Goal: Task Accomplishment & Management: Manage account settings

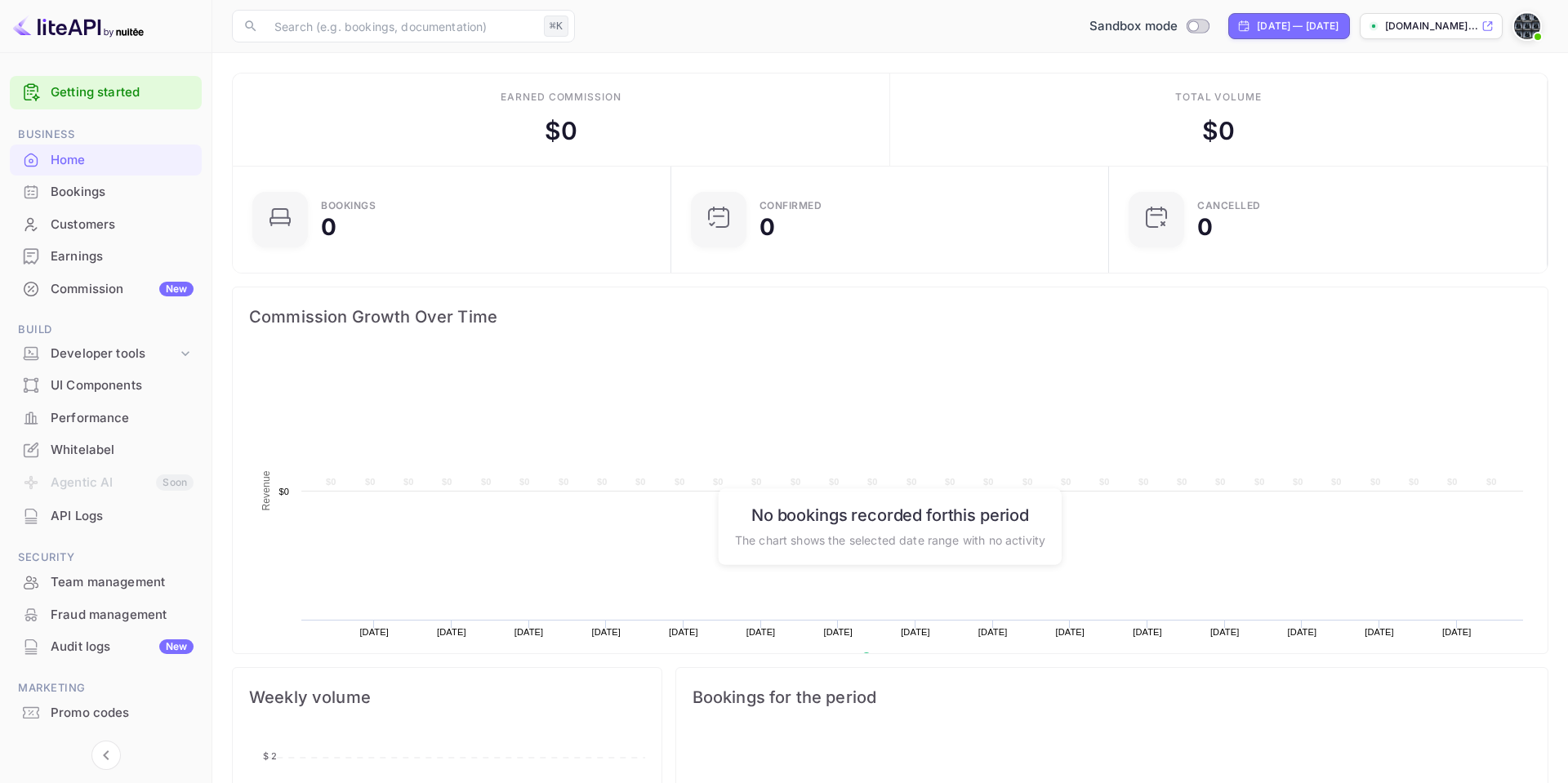
scroll to position [266, 427]
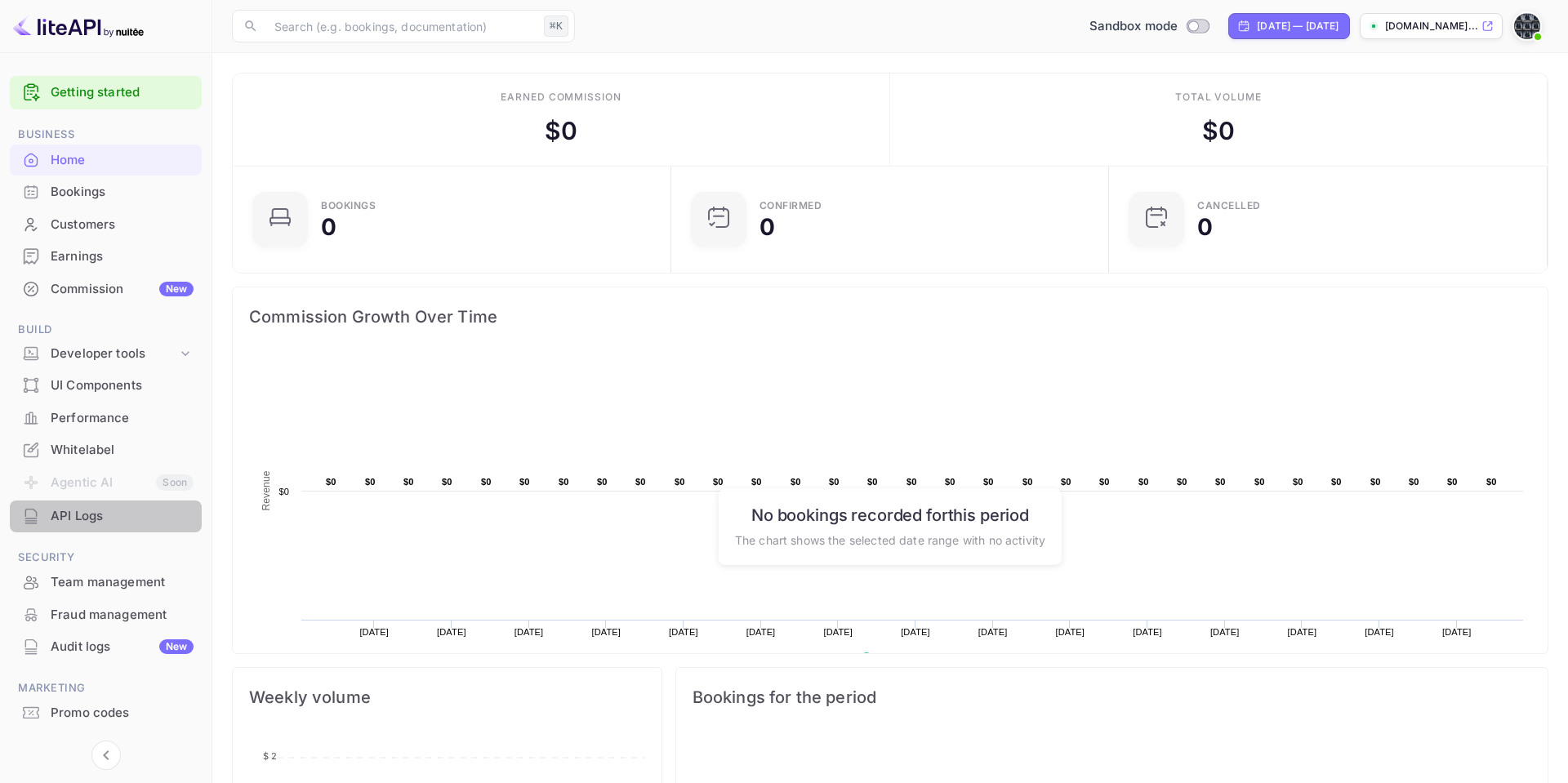
click at [66, 524] on div "API Logs" at bounding box center [121, 516] width 143 height 19
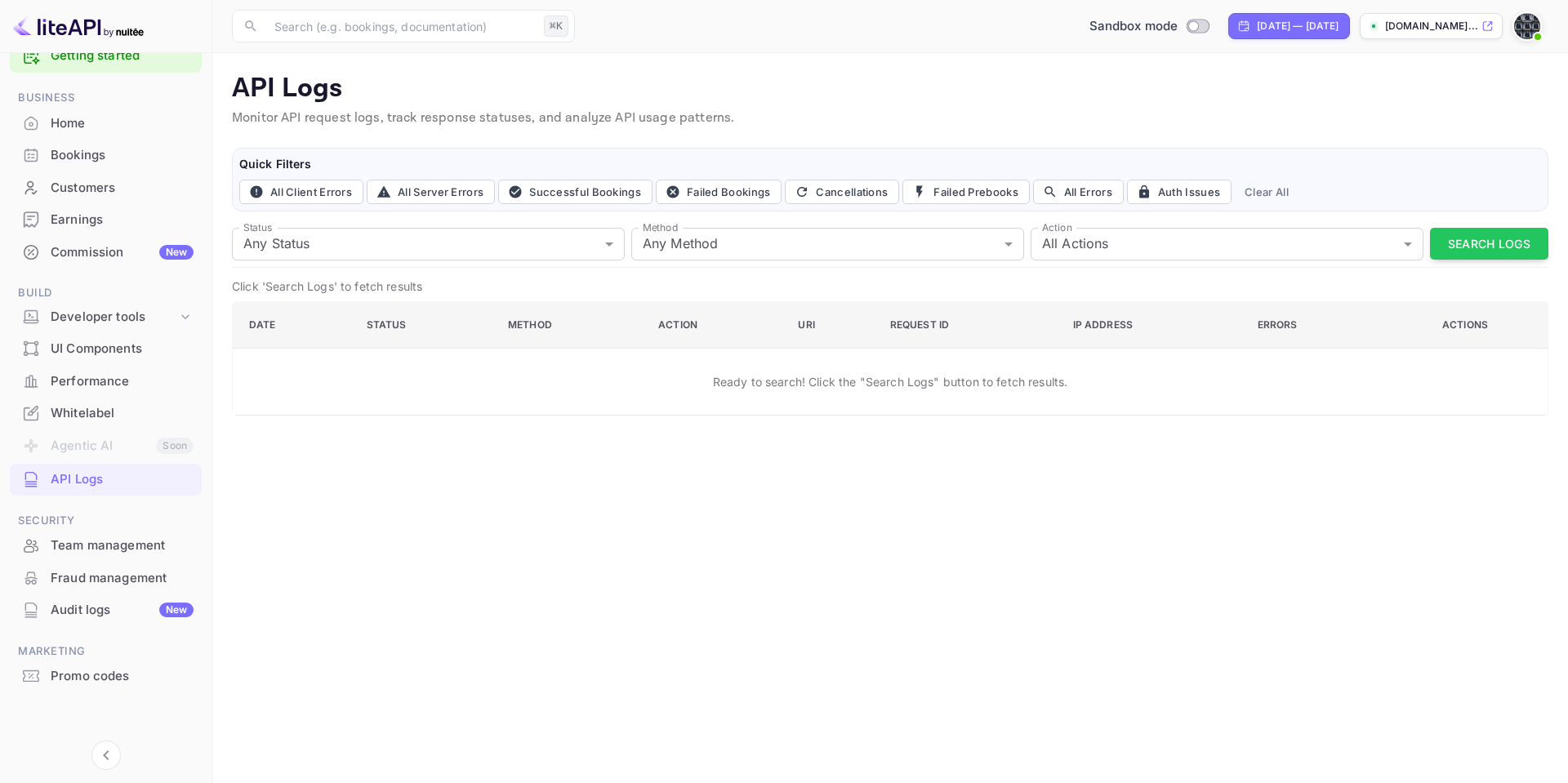
scroll to position [26, 0]
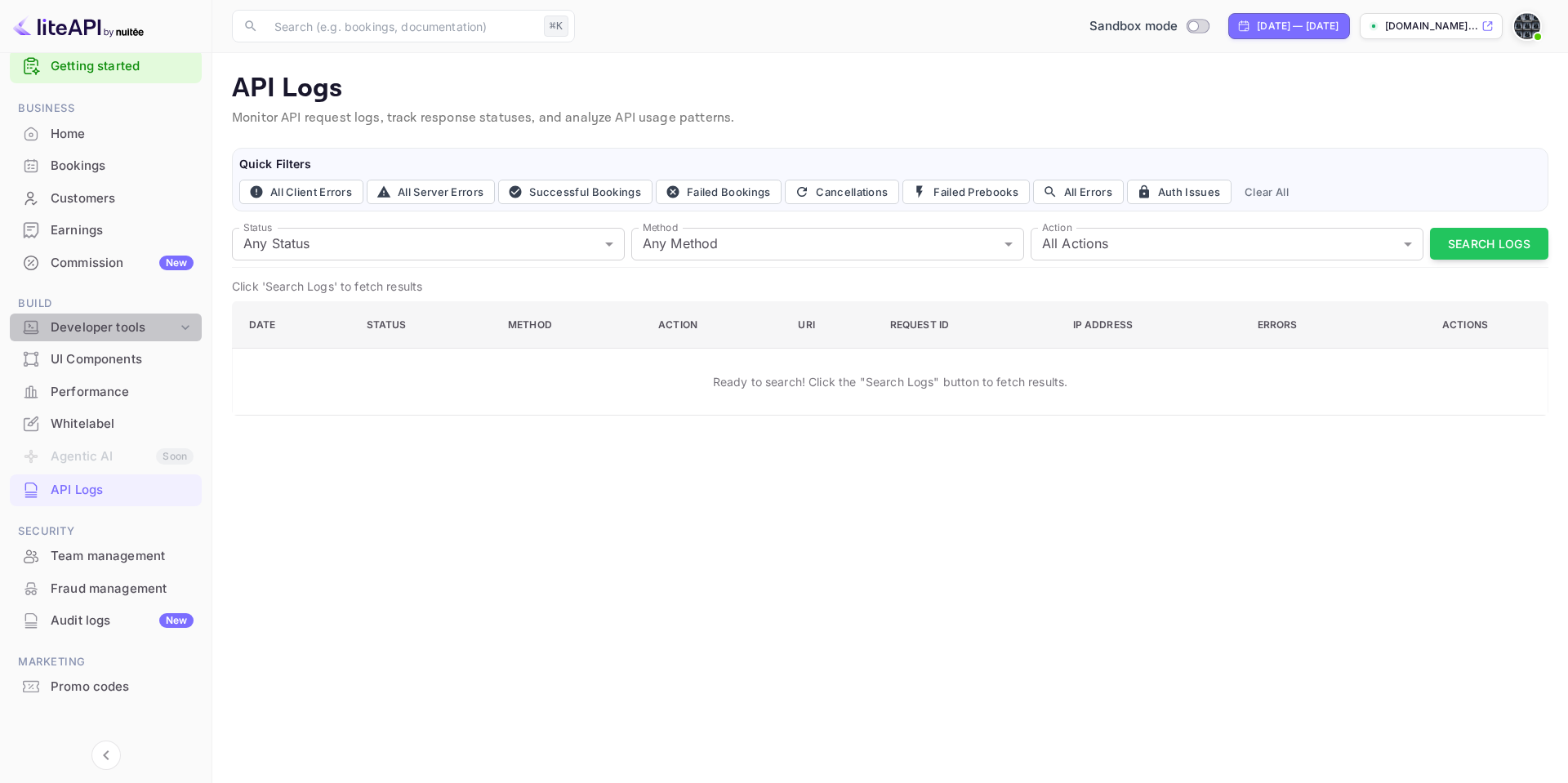
click at [111, 328] on div "Developer tools" at bounding box center [113, 328] width 126 height 19
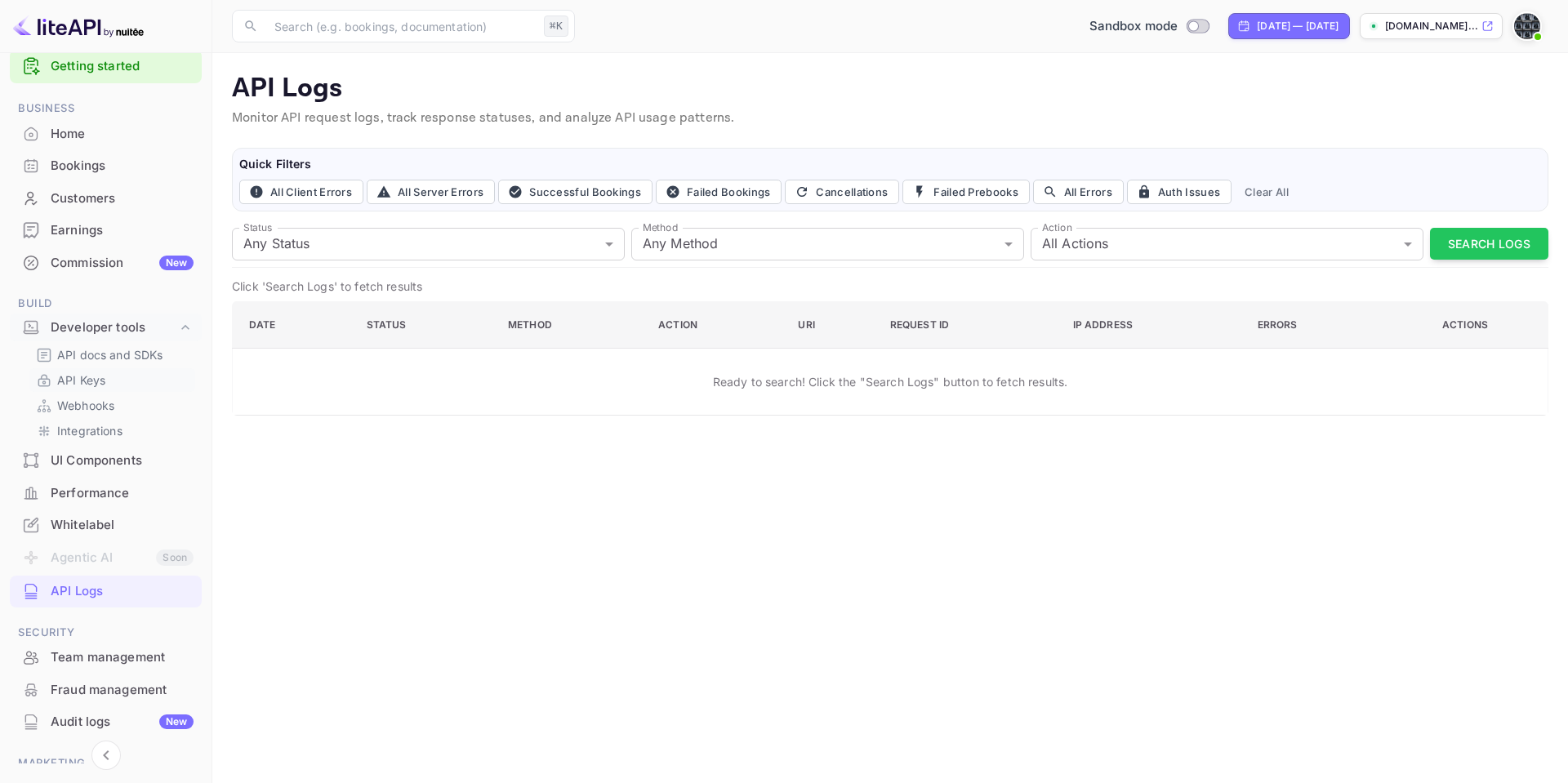
click at [84, 383] on p "API Keys" at bounding box center [81, 380] width 48 height 17
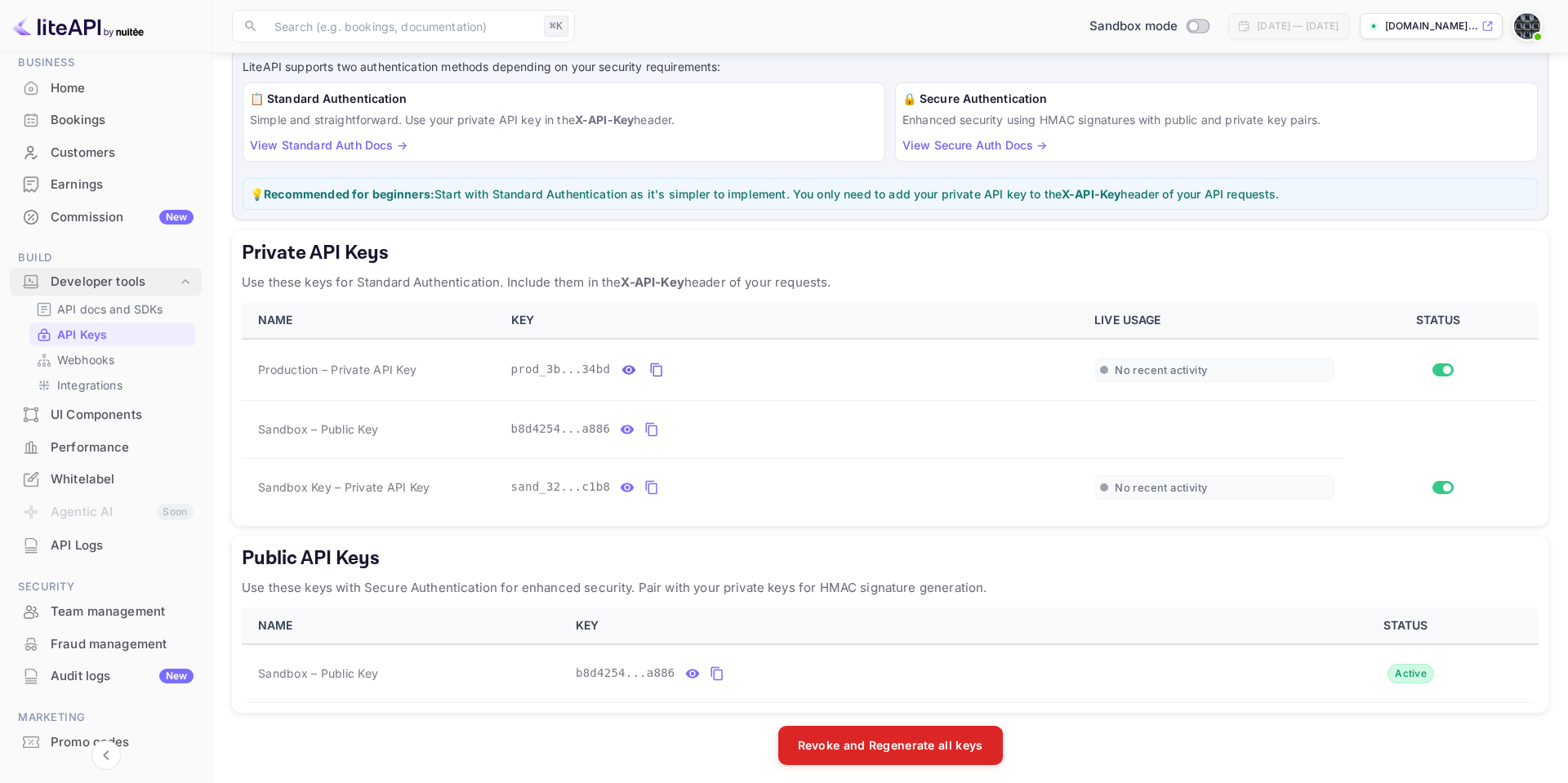
scroll to position [74, 0]
click at [88, 382] on p "Integrations" at bounding box center [89, 382] width 65 height 17
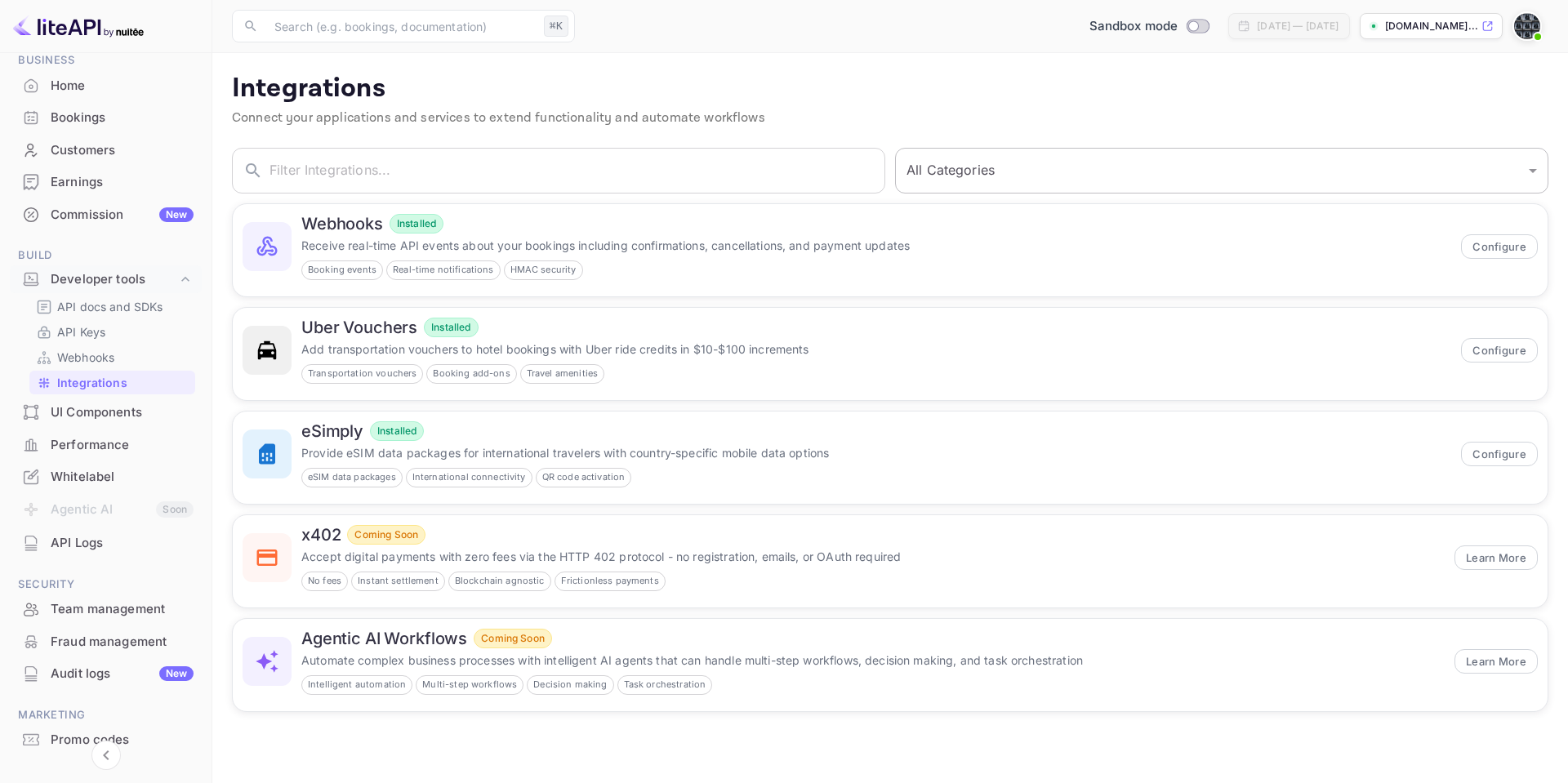
click at [974, 162] on select "All Categories Developer Tools Travel Services Payment Systems AI & Automation" at bounding box center [1221, 170] width 654 height 45
click at [895, 148] on select "All Categories Developer Tools Travel Services Payment Systems AI & Automation" at bounding box center [1221, 170] width 654 height 45
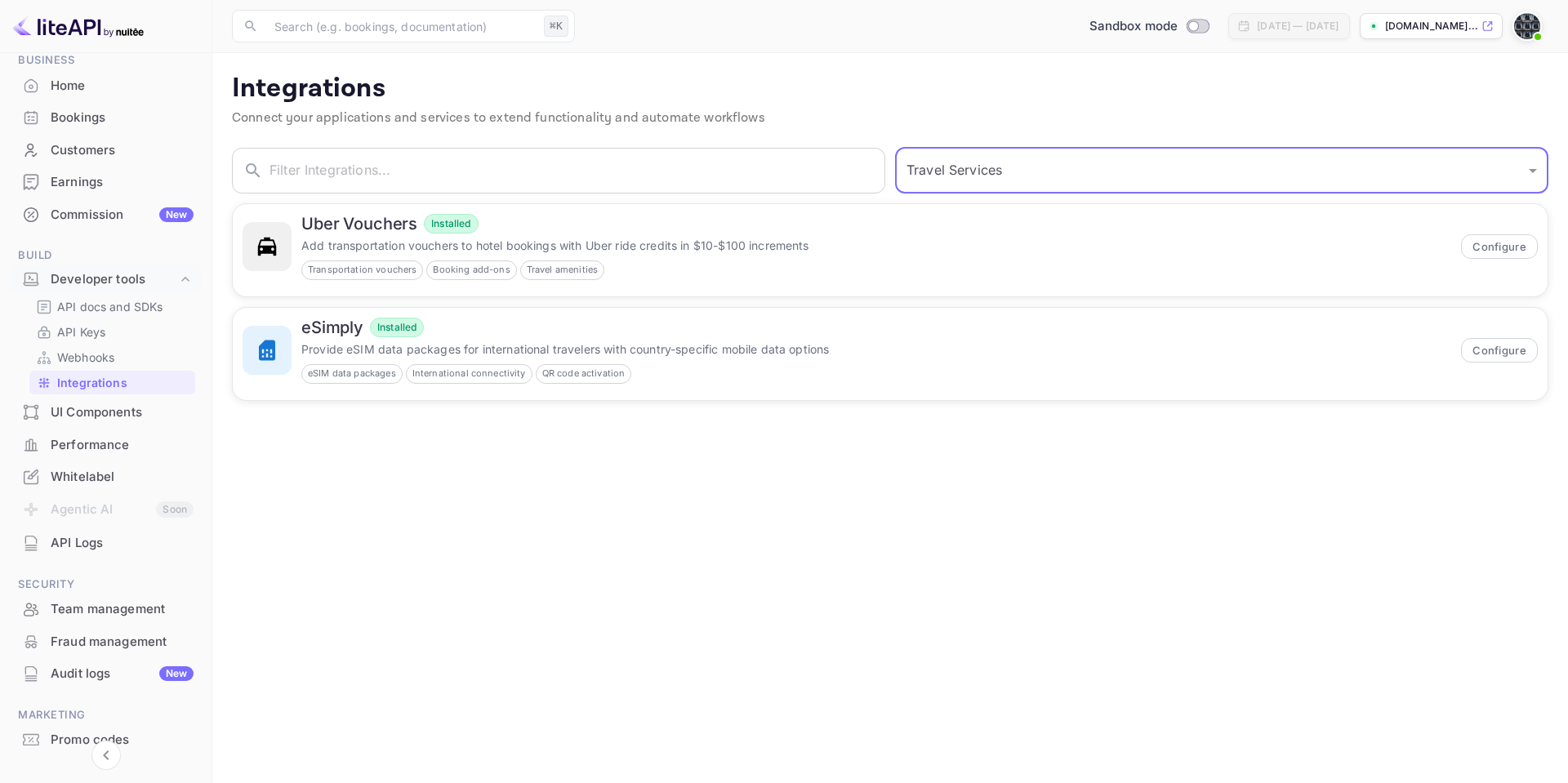
click at [928, 162] on select "All Categories Developer Tools Travel Services Payment Systems AI & Automation" at bounding box center [1221, 170] width 654 height 45
select select "All Categories"
click at [895, 148] on select "All Categories Developer Tools Travel Services Payment Systems AI & Automation" at bounding box center [1221, 170] width 654 height 45
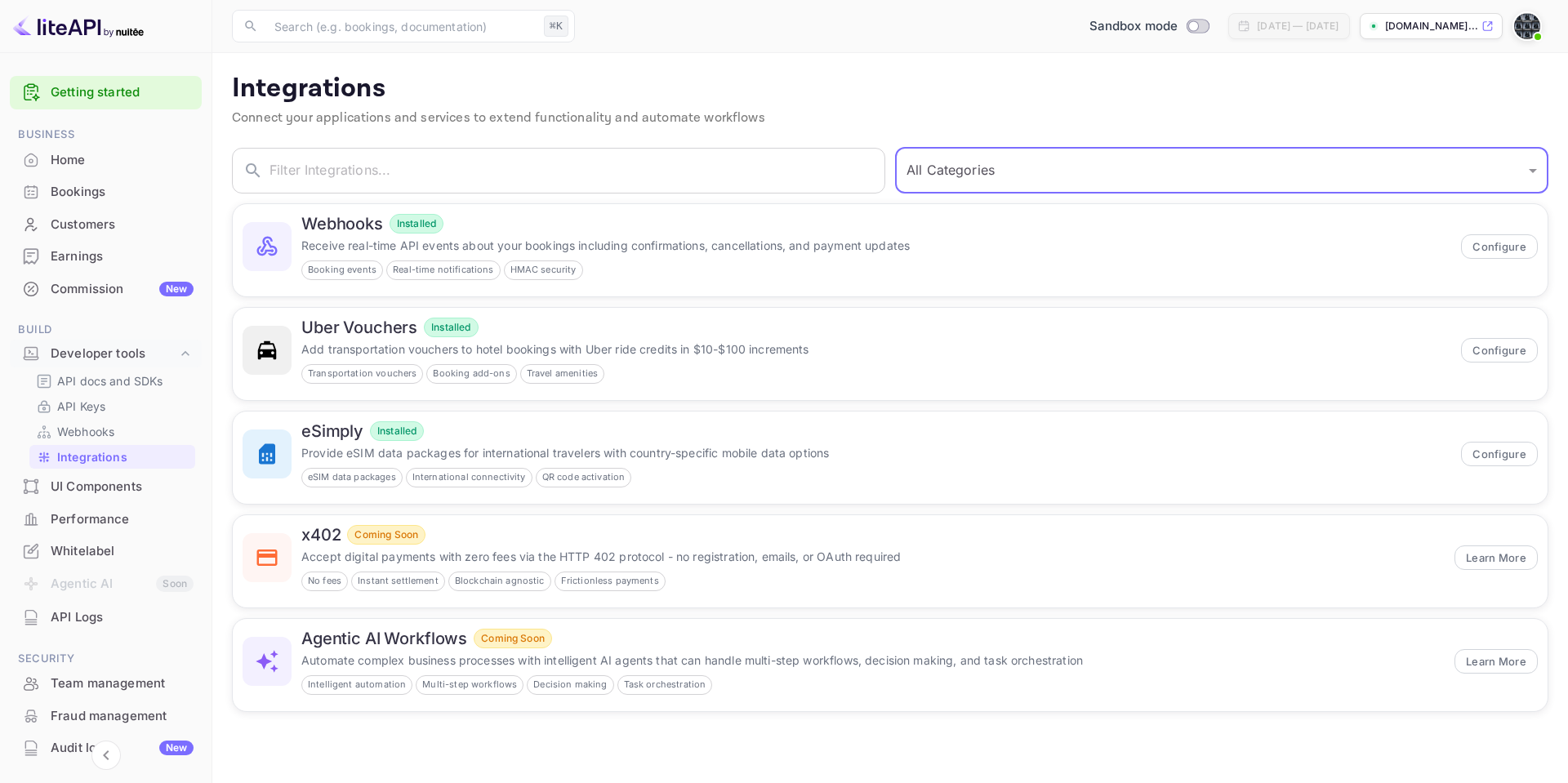
click at [49, 200] on div "Bookings" at bounding box center [106, 192] width 192 height 32
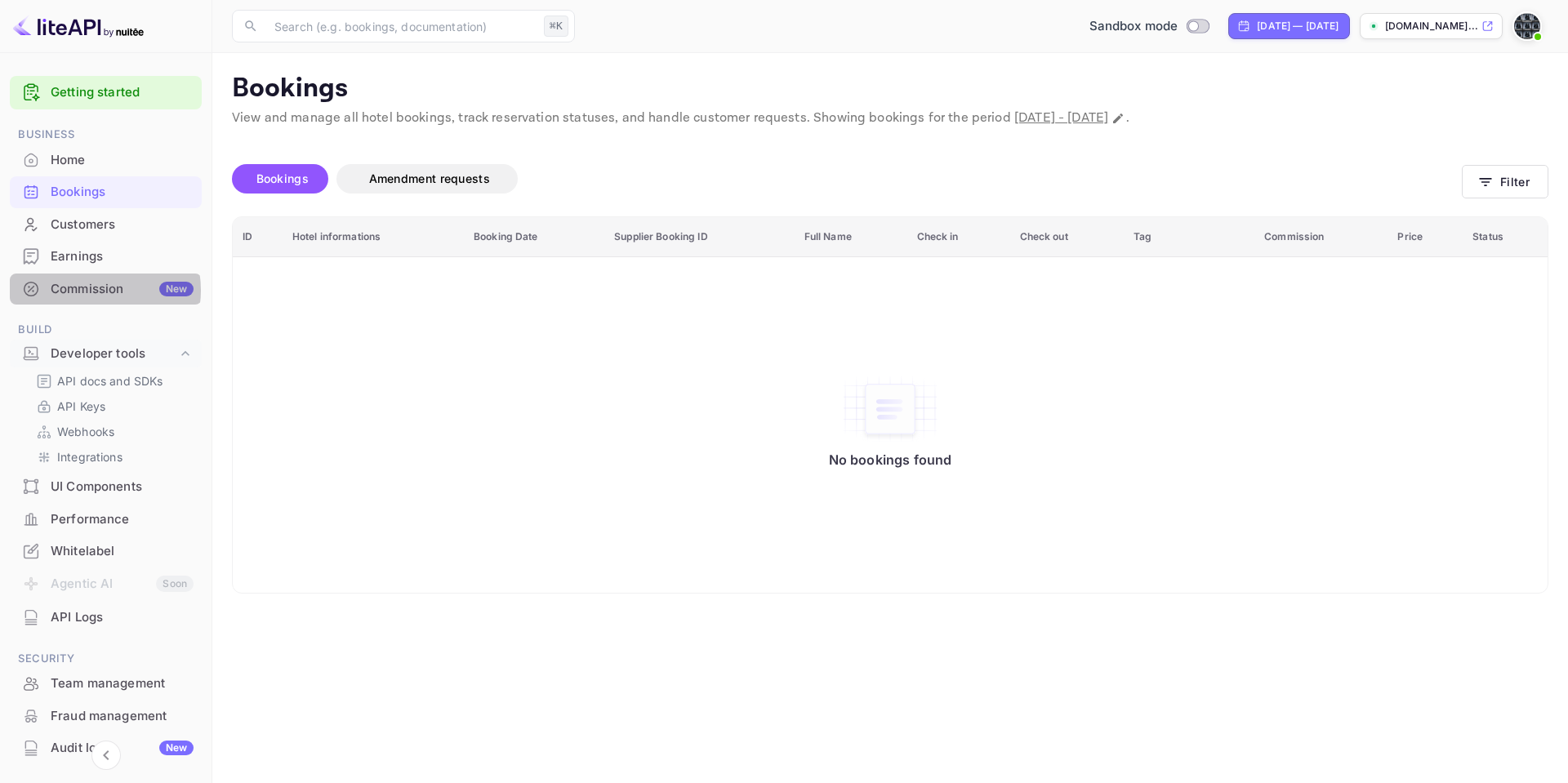
click at [92, 290] on div "Commission New" at bounding box center [121, 289] width 143 height 19
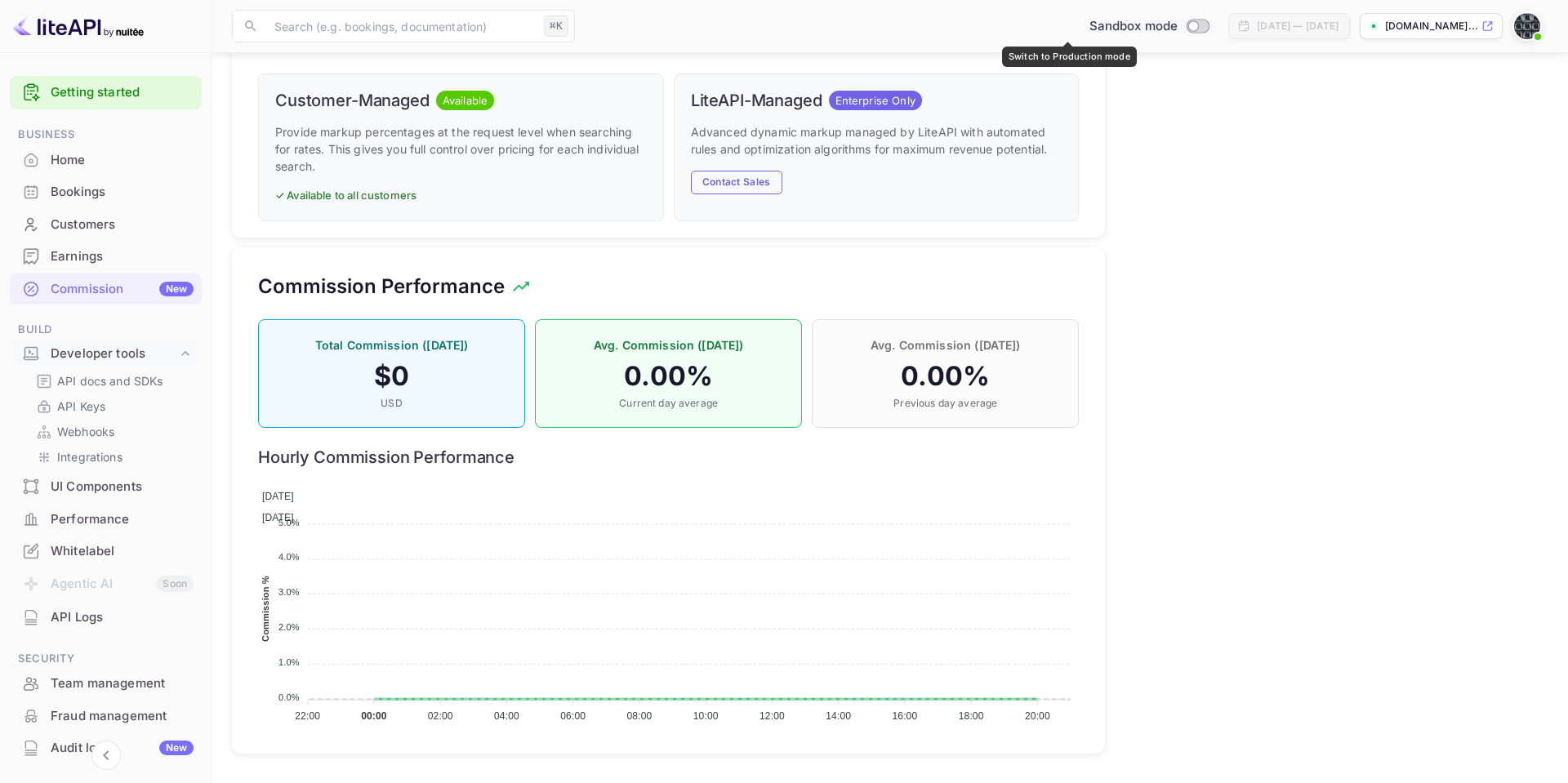
click at [1178, 23] on input "Switch to Production mode" at bounding box center [1194, 26] width 33 height 11
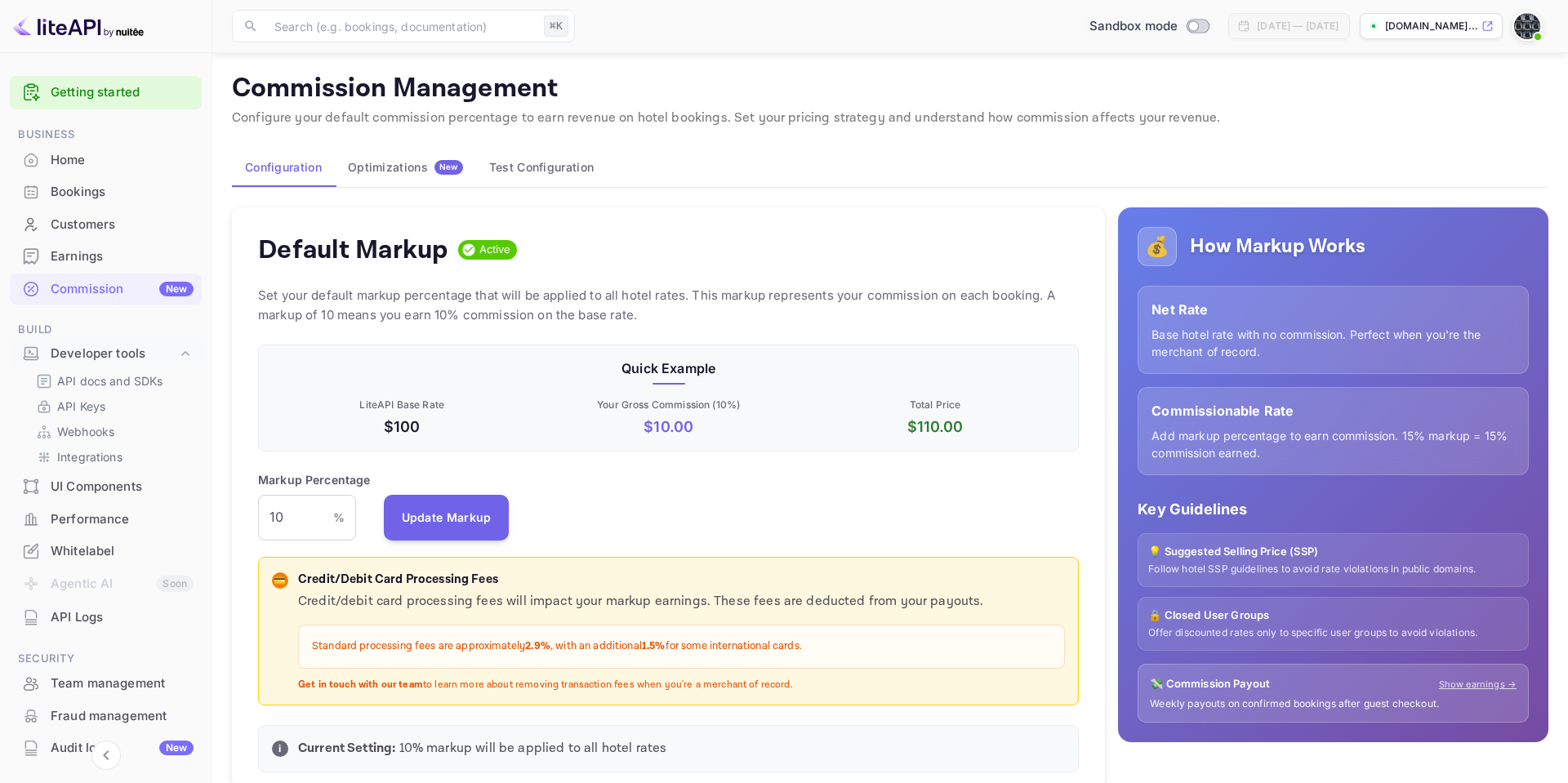
checkbox input "true"
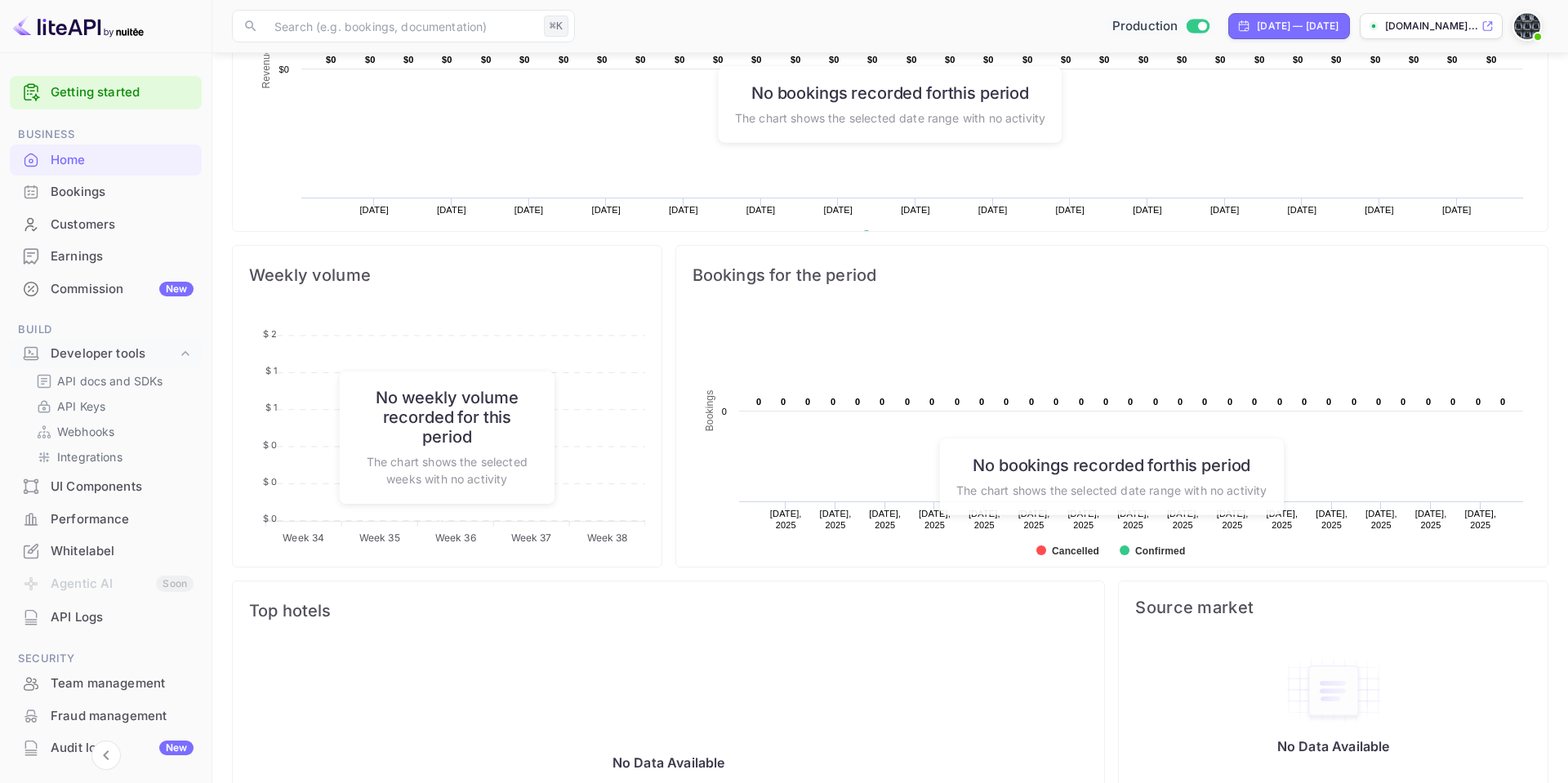
scroll to position [465, 0]
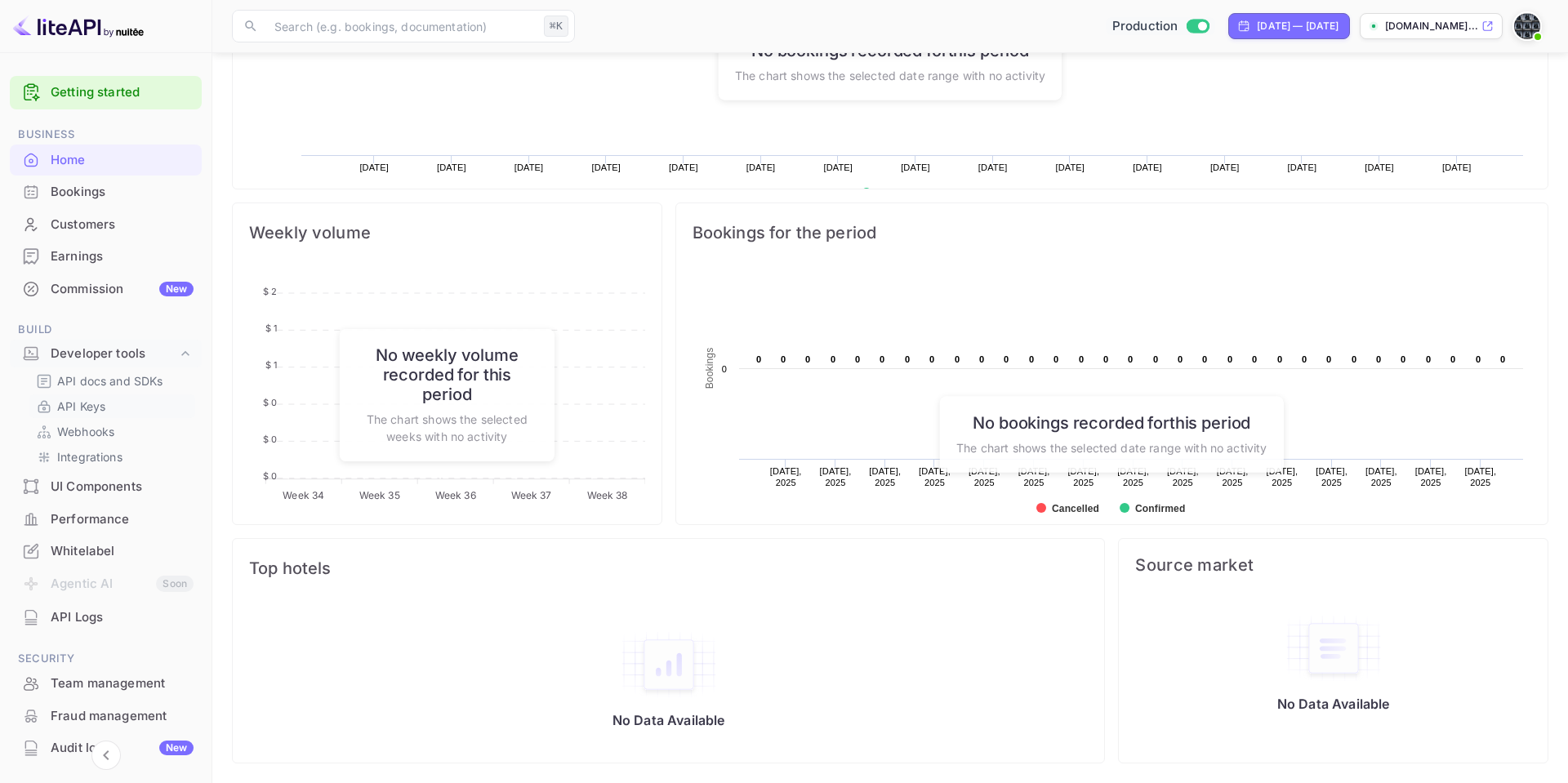
click at [91, 401] on p "API Keys" at bounding box center [81, 406] width 48 height 17
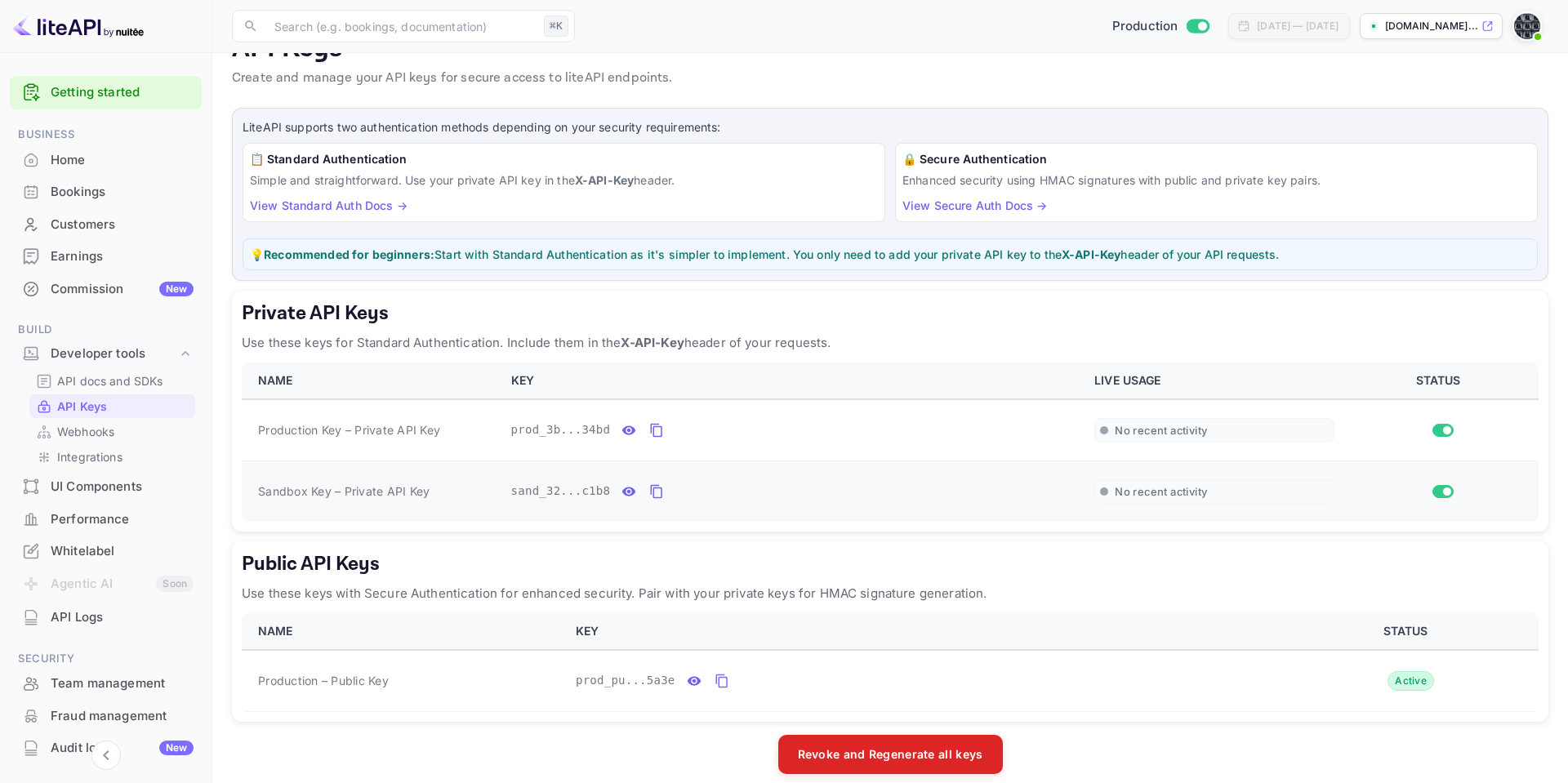
scroll to position [57, 0]
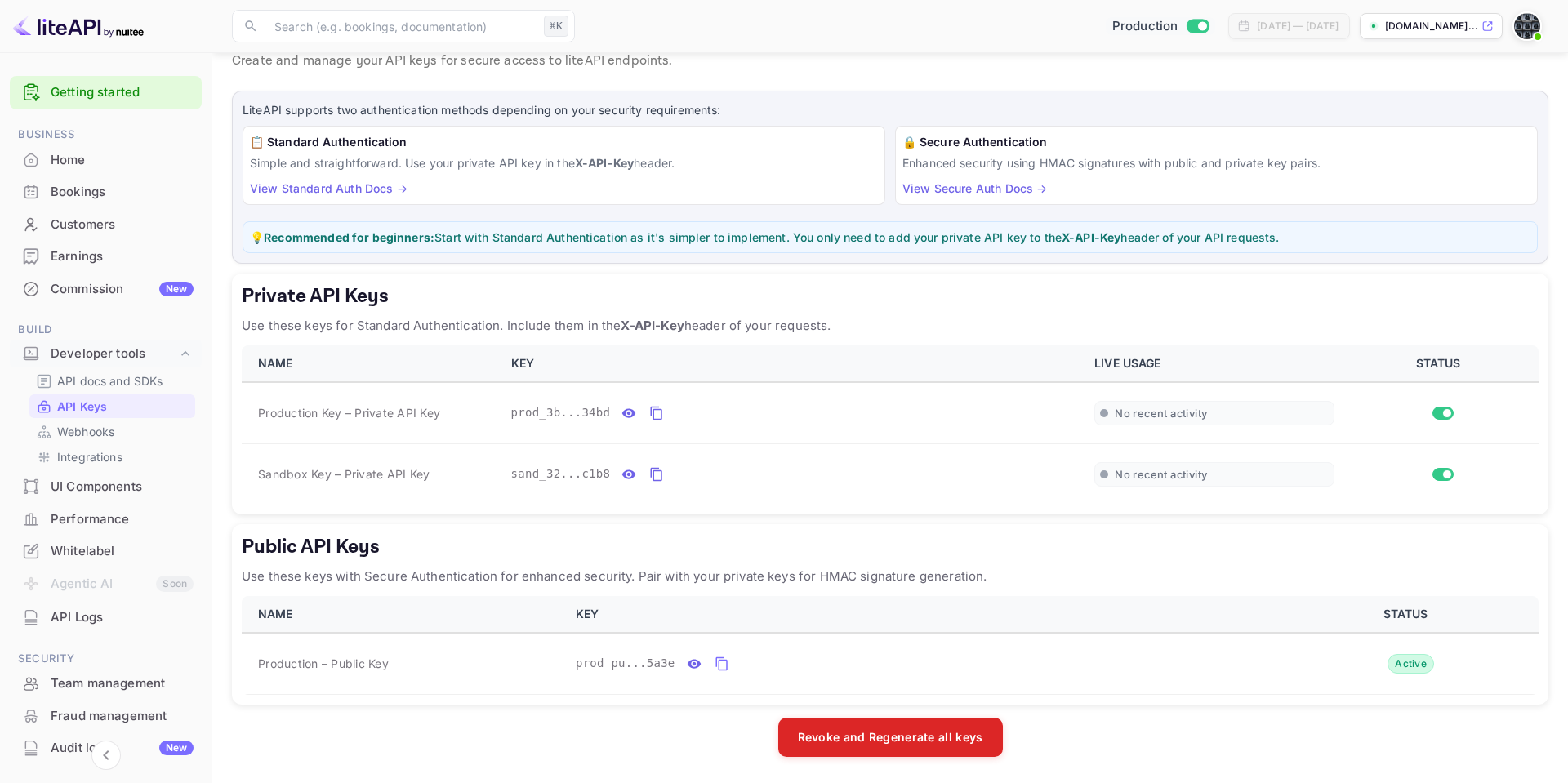
click at [976, 191] on link "View Secure Auth Docs →" at bounding box center [974, 188] width 144 height 14
click at [655, 412] on icon "private api keys table" at bounding box center [657, 413] width 15 height 20
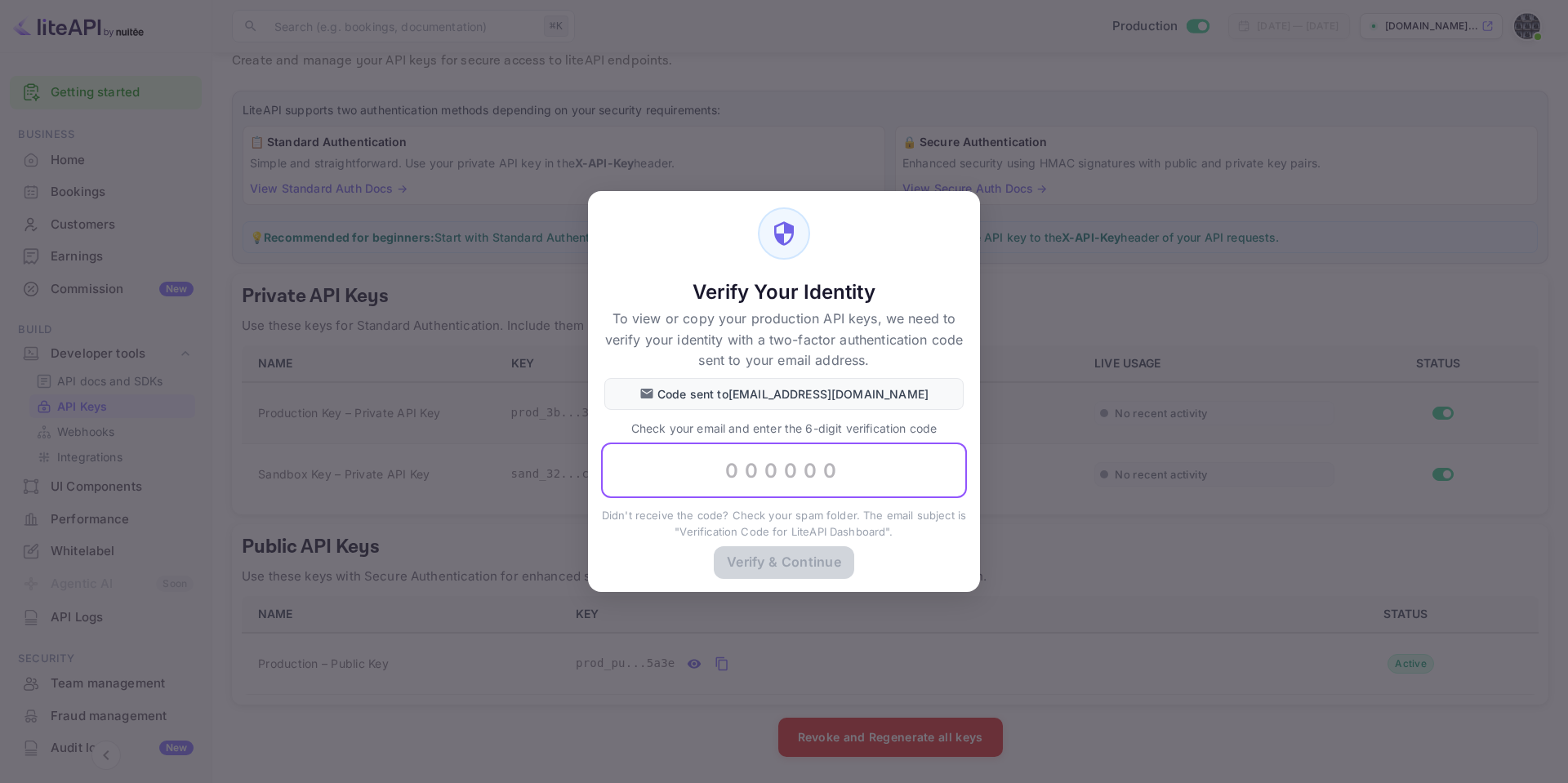
click at [755, 468] on input "text" at bounding box center [783, 470] width 366 height 55
type input "340505"
click at [753, 559] on button "Verify & Continue" at bounding box center [784, 561] width 140 height 32
